Goal: Information Seeking & Learning: Check status

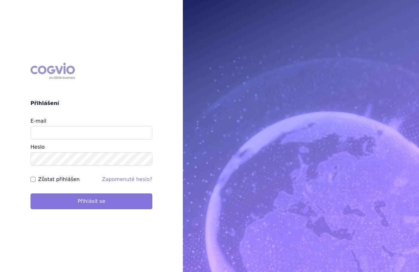
type input "marek_sebrle@accord-healthcare.com"
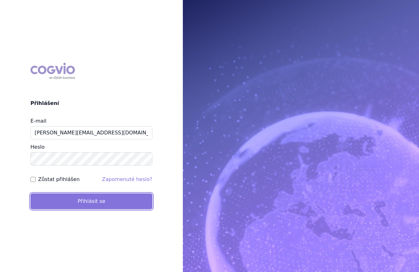
drag, startPoint x: 112, startPoint y: 207, endPoint x: 112, endPoint y: 204, distance: 3.2
click at [112, 207] on button "Přihlásit se" at bounding box center [91, 202] width 122 height 16
click at [68, 206] on button "Přihlásit se" at bounding box center [91, 202] width 122 height 16
click at [92, 200] on button "Přihlásit se" at bounding box center [91, 202] width 122 height 16
click at [99, 205] on button "Přihlásit se" at bounding box center [91, 202] width 122 height 16
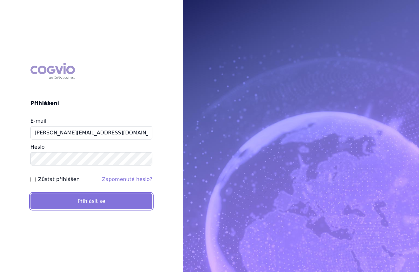
click at [103, 204] on button "Přihlásit se" at bounding box center [91, 202] width 122 height 16
click at [112, 203] on button "Přihlásit se" at bounding box center [91, 202] width 122 height 16
click at [111, 202] on button "Přihlásit se" at bounding box center [91, 202] width 122 height 16
click at [116, 206] on button "Přihlásit se" at bounding box center [91, 202] width 122 height 16
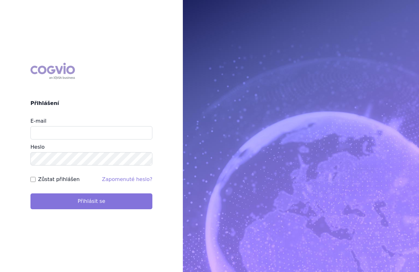
type input "marek_sebrle@accord-healthcare.com"
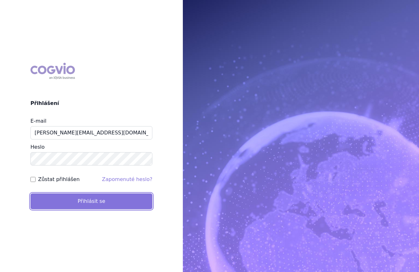
click at [119, 203] on button "Přihlásit se" at bounding box center [91, 202] width 122 height 16
click at [94, 200] on button "Přihlásit se" at bounding box center [91, 202] width 122 height 16
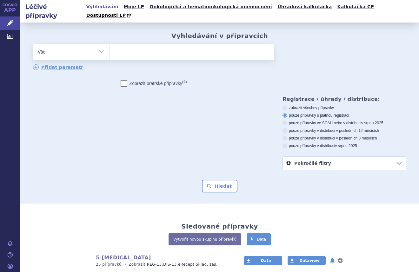
click at [104, 46] on select "Vše Přípravek/SUKL kód MAH VPOIS ATC/Aktivní látka Léková forma Síla" at bounding box center [71, 51] width 76 height 14
select select "filter-atc-group"
click at [33, 44] on select "Vše Přípravek/SUKL kód MAH VPOIS ATC/Aktivní látka Léková forma Síla" at bounding box center [71, 51] width 76 height 14
click at [146, 47] on ul at bounding box center [191, 50] width 165 height 13
click at [109, 47] on select at bounding box center [109, 52] width 0 height 16
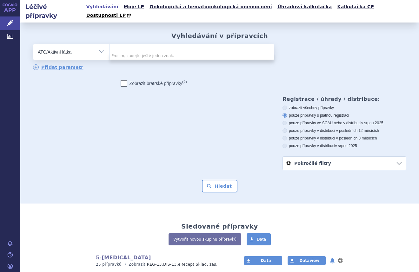
click at [127, 262] on p "25 přípravků • Zobrazit: REG-13 , DIS-13 , eRecept , Sklad. zás." at bounding box center [164, 264] width 136 height 5
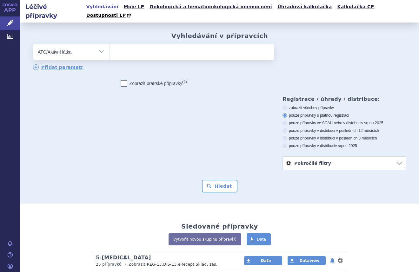
click at [127, 255] on link "5-[MEDICAL_DATA]" at bounding box center [123, 258] width 55 height 6
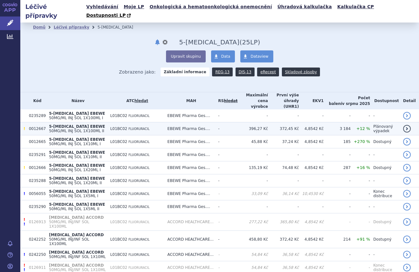
click at [105, 122] on td "5-FLUOROURACIL EBEWE 50MG/ML INJ SOL 1X100ML II" at bounding box center [76, 128] width 61 height 13
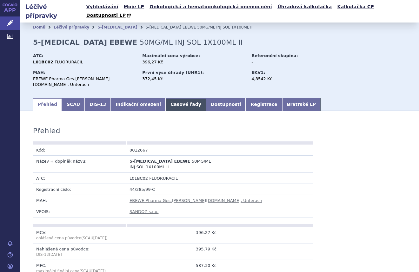
click at [171, 98] on link "Časové řady" at bounding box center [186, 104] width 40 height 13
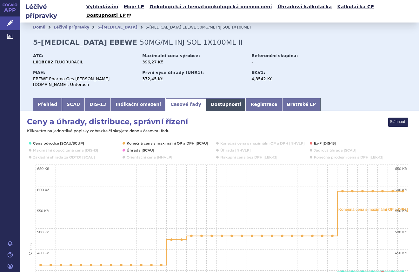
click at [208, 98] on link "Dostupnosti" at bounding box center [226, 104] width 40 height 13
